Goal: Task Accomplishment & Management: Complete application form

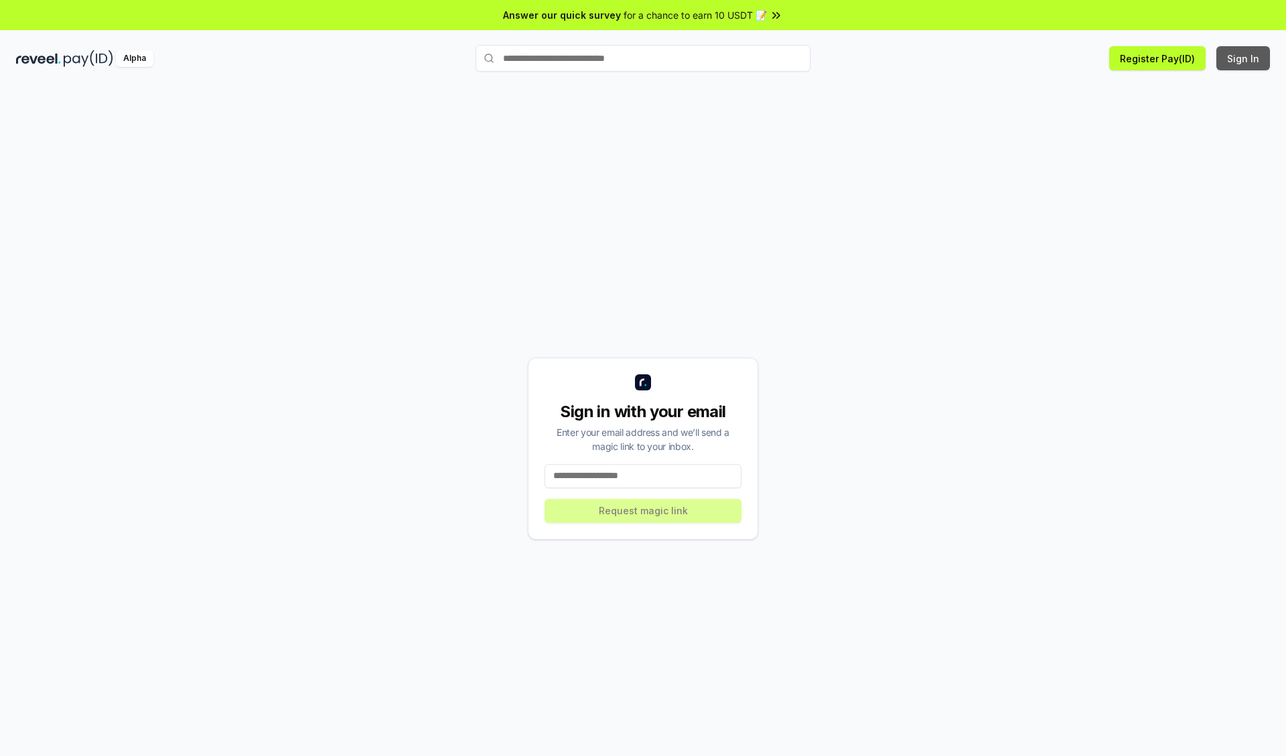
click at [1244, 58] on button "Sign In" at bounding box center [1244, 58] width 54 height 24
type input "**********"
click at [643, 511] on button "Request magic link" at bounding box center [643, 511] width 197 height 24
